Goal: Book appointment/travel/reservation

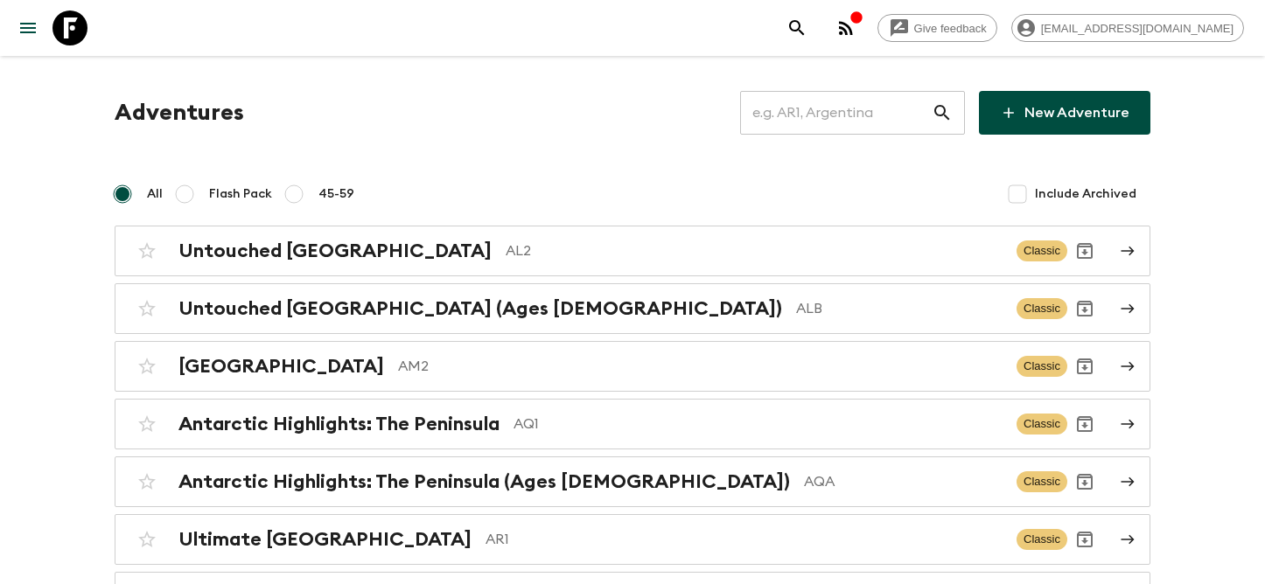
click at [793, 108] on input "text" at bounding box center [836, 112] width 192 height 49
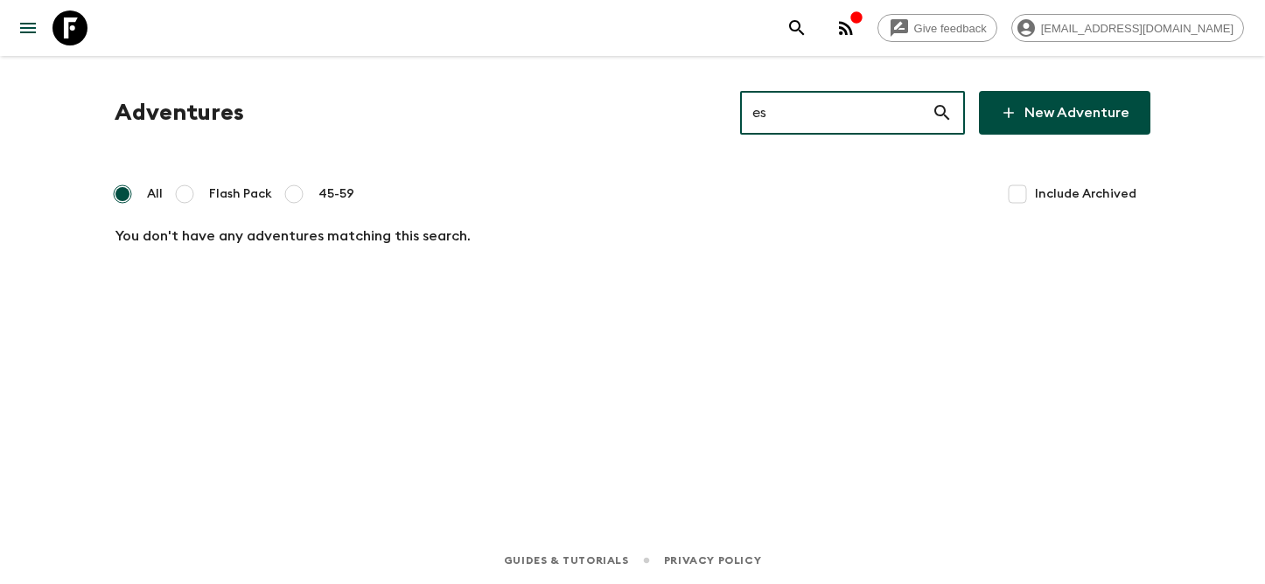
type input "e"
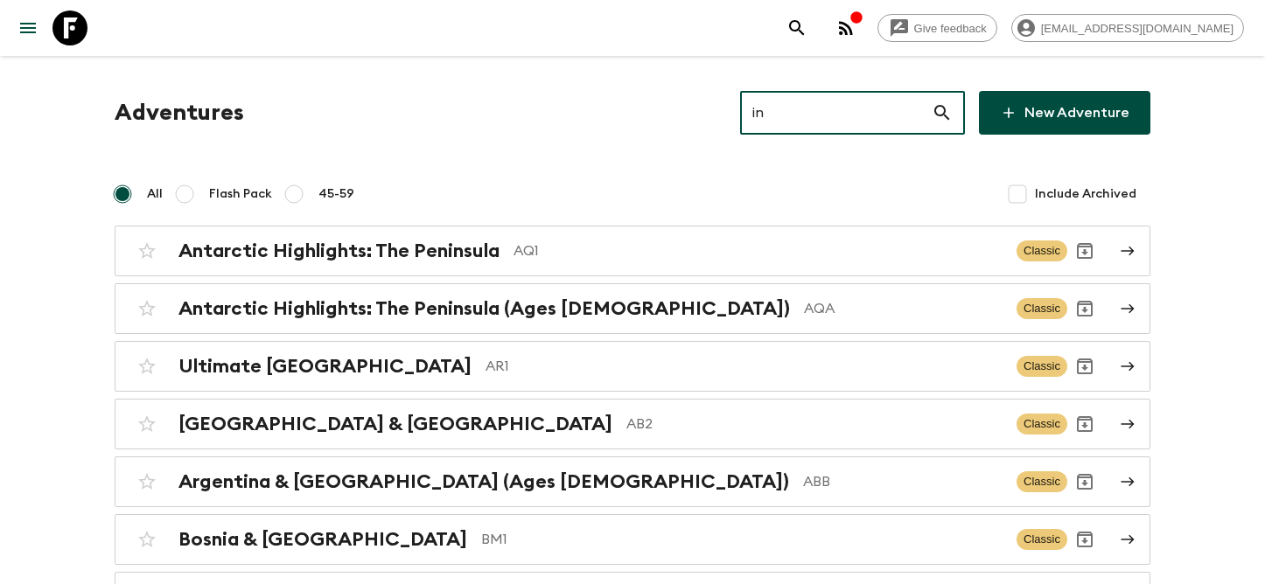
type input "i"
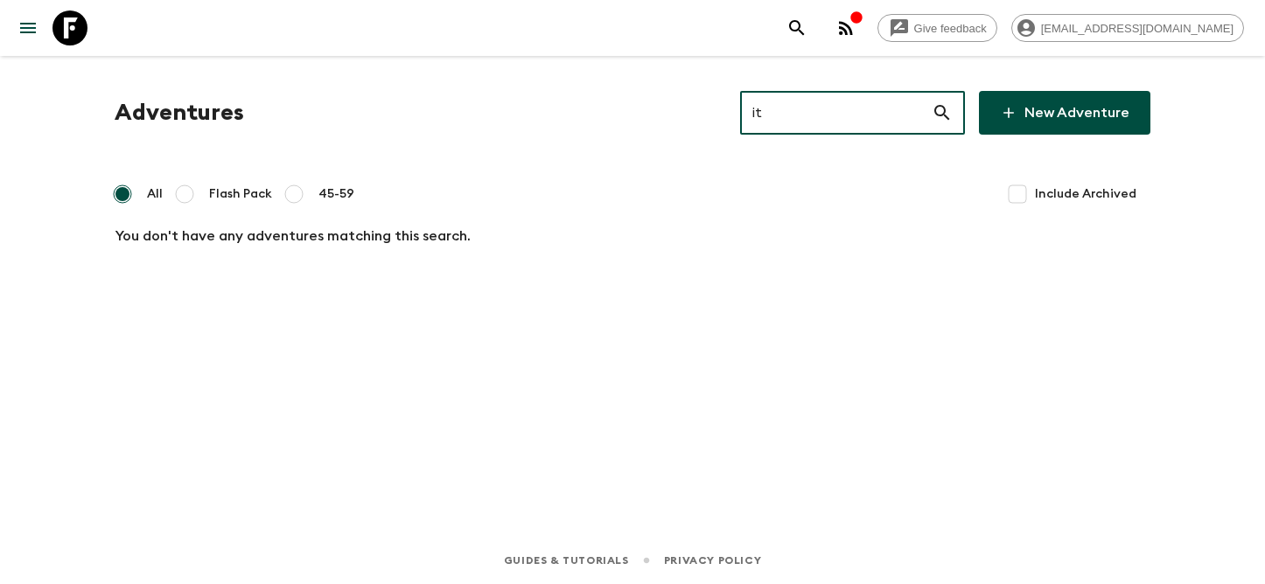
type input "i"
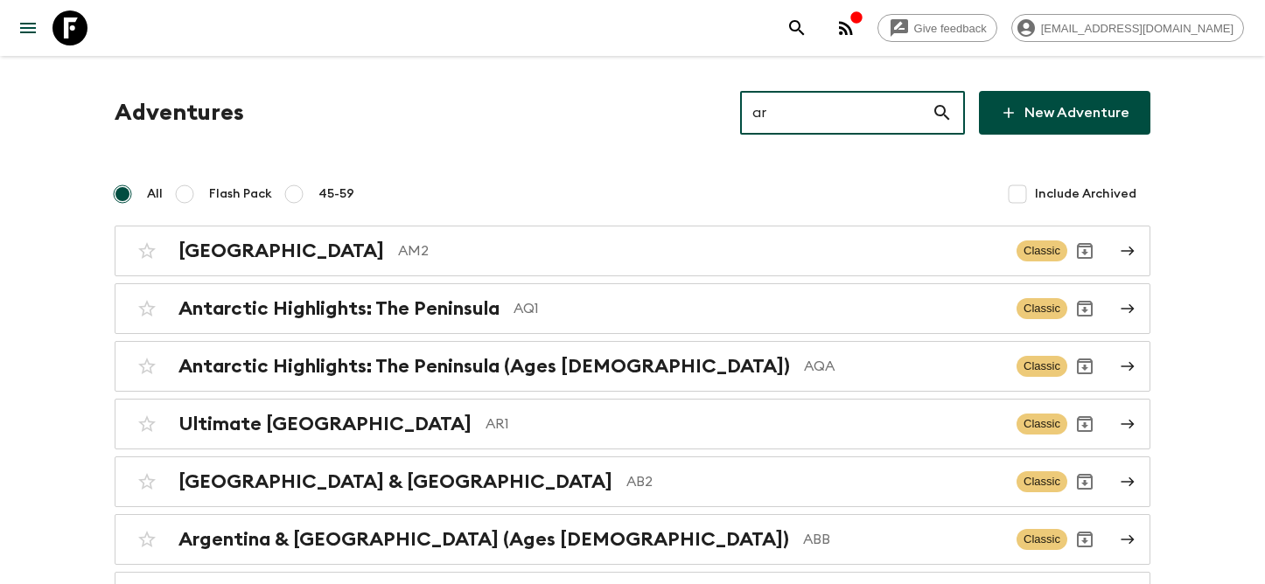
type input "a"
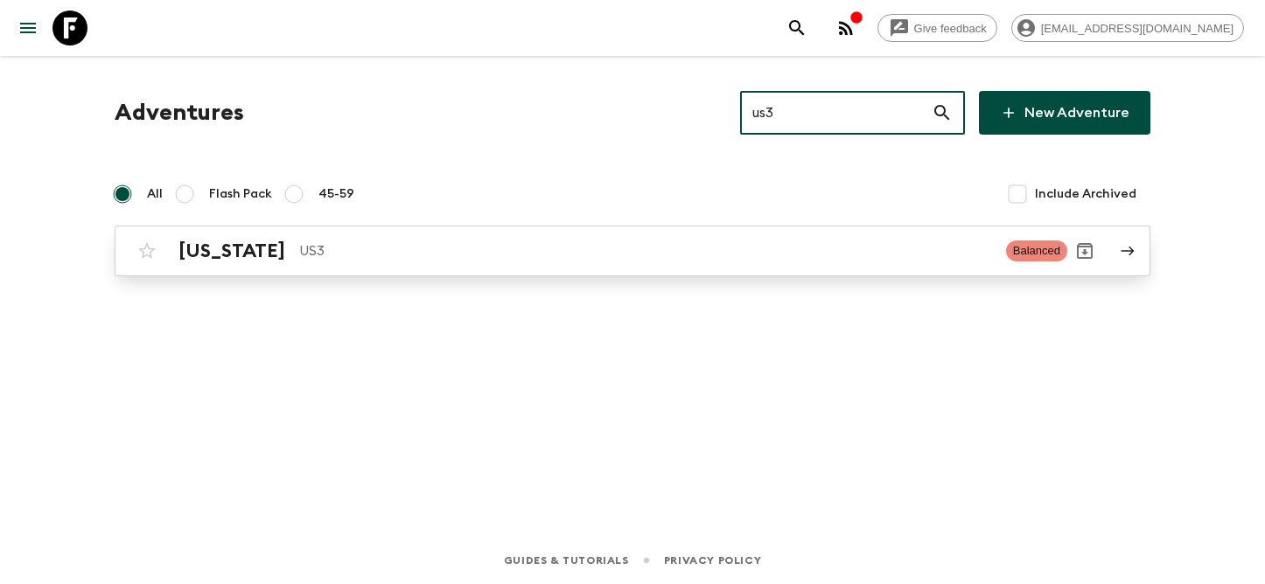
type input "us3"
click at [650, 230] on link "[US_STATE] US3 Balanced" at bounding box center [633, 251] width 1036 height 51
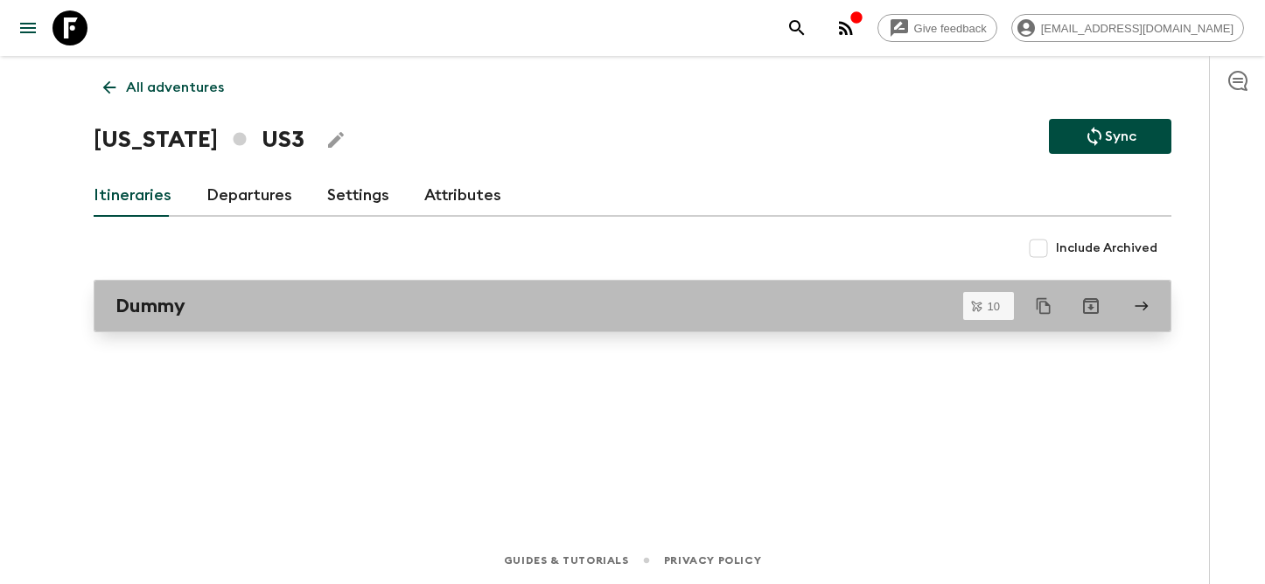
click at [644, 312] on div "Dummy" at bounding box center [615, 306] width 1001 height 23
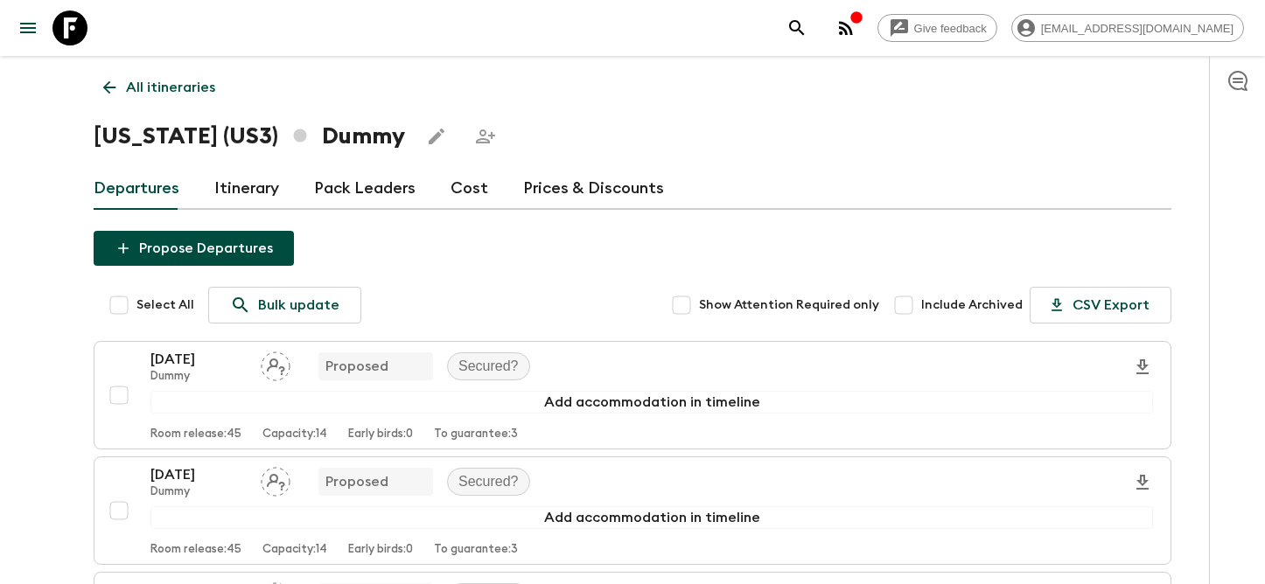
click at [174, 87] on p "All itineraries" at bounding box center [170, 87] width 89 height 21
